Goal: Transaction & Acquisition: Purchase product/service

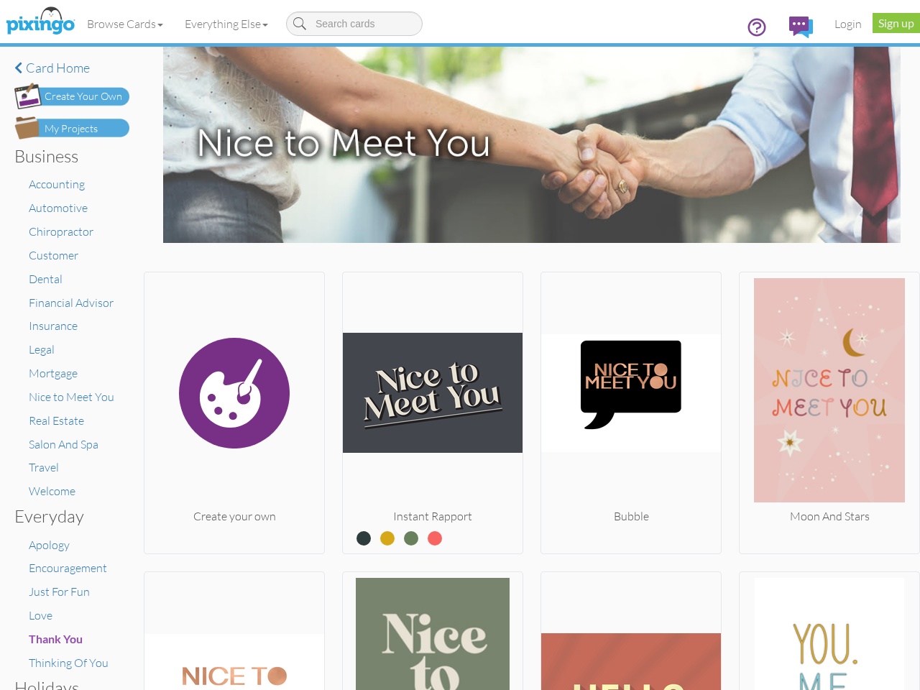
click at [460, 345] on img at bounding box center [433, 393] width 180 height 230
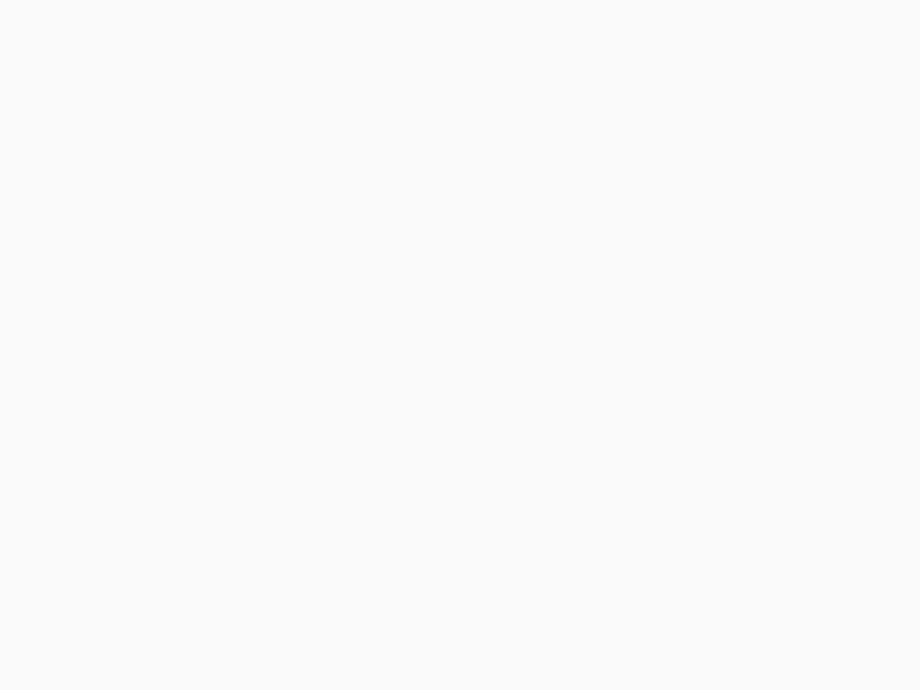
click at [126, 24] on body at bounding box center [460, 345] width 920 height 690
click at [229, 24] on body at bounding box center [460, 345] width 920 height 690
click at [233, 410] on body at bounding box center [460, 345] width 920 height 690
click at [428, 410] on body at bounding box center [460, 345] width 920 height 690
click at [624, 410] on body at bounding box center [460, 345] width 920 height 690
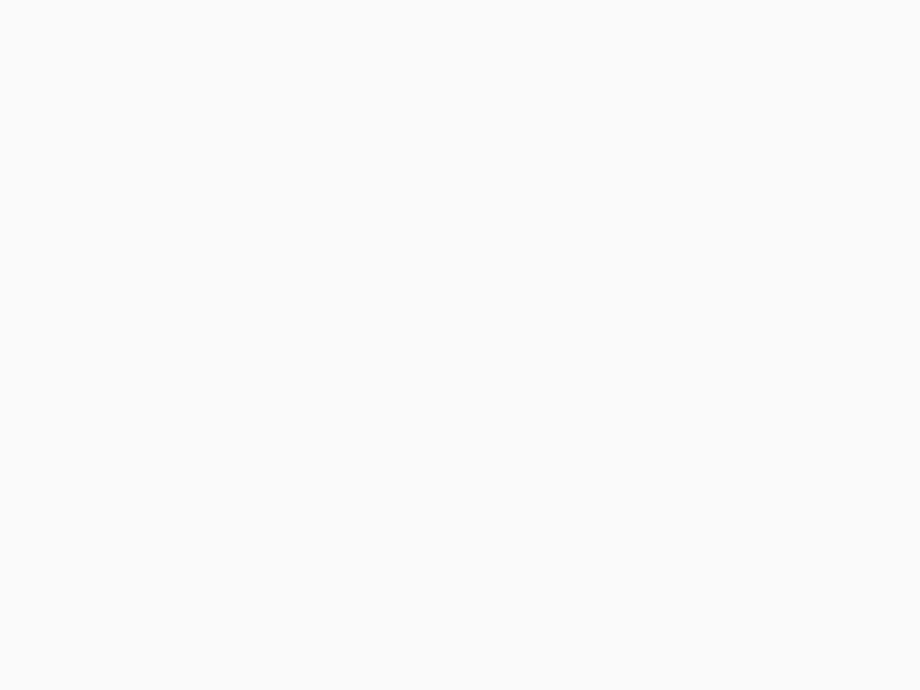
click at [819, 410] on body at bounding box center [460, 345] width 920 height 690
click at [233, 629] on body at bounding box center [460, 345] width 920 height 690
click at [428, 629] on body at bounding box center [460, 345] width 920 height 690
click at [624, 629] on body at bounding box center [460, 345] width 920 height 690
